Goal: Transaction & Acquisition: Purchase product/service

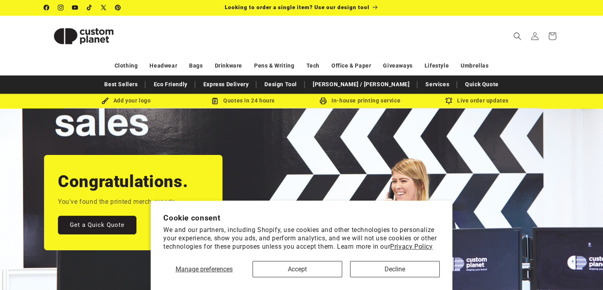
click at [167, 127] on div "Congratulations. You've found the printed merch experts. Get a Quick Quote" at bounding box center [301, 202] width 555 height 188
click at [319, 272] on button "Accept" at bounding box center [298, 269] width 90 height 16
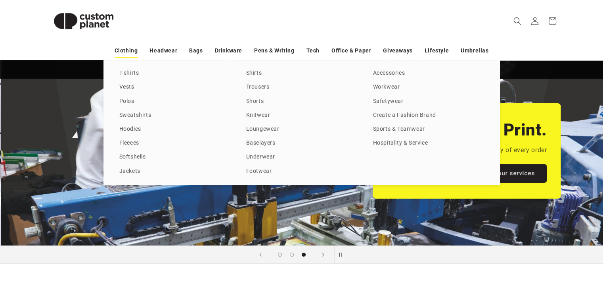
scroll to position [0, 1206]
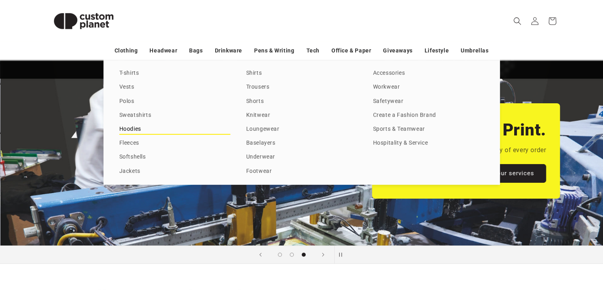
click at [132, 130] on link "Hoodies" at bounding box center [174, 129] width 111 height 11
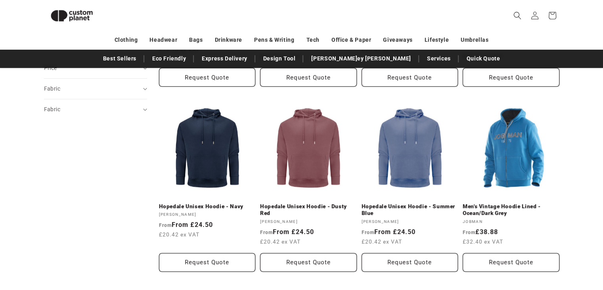
scroll to position [250, 0]
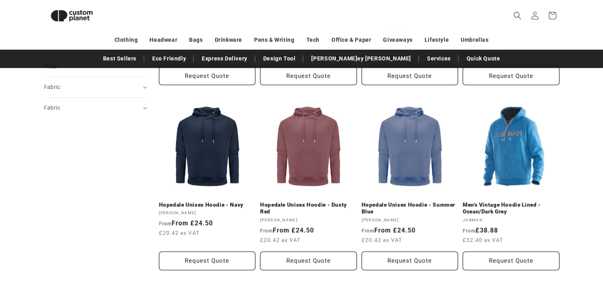
drag, startPoint x: 601, startPoint y: 96, endPoint x: 603, endPoint y: 108, distance: 12.0
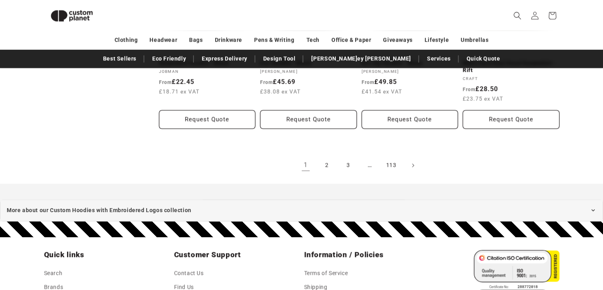
scroll to position [943, 0]
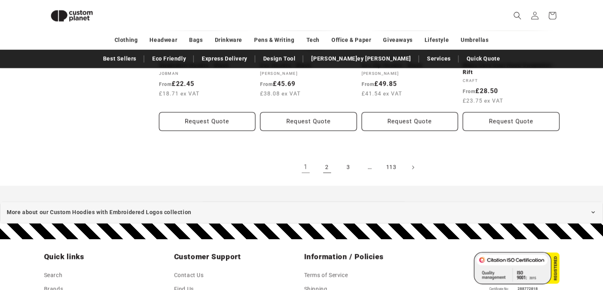
click at [326, 165] on link "2" at bounding box center [327, 166] width 17 height 17
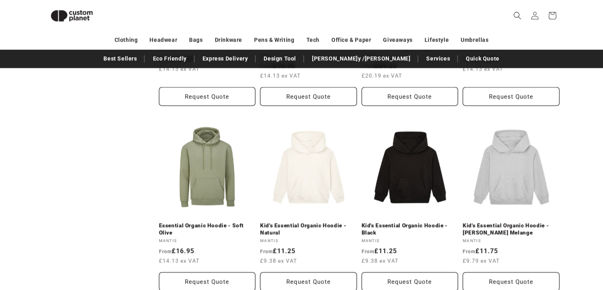
scroll to position [792, 0]
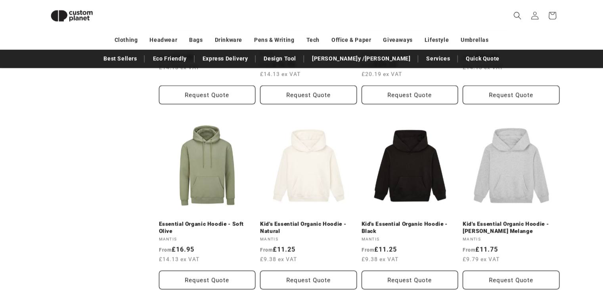
drag, startPoint x: 605, startPoint y: 55, endPoint x: 597, endPoint y: 212, distance: 157.7
